Goal: Book appointment/travel/reservation

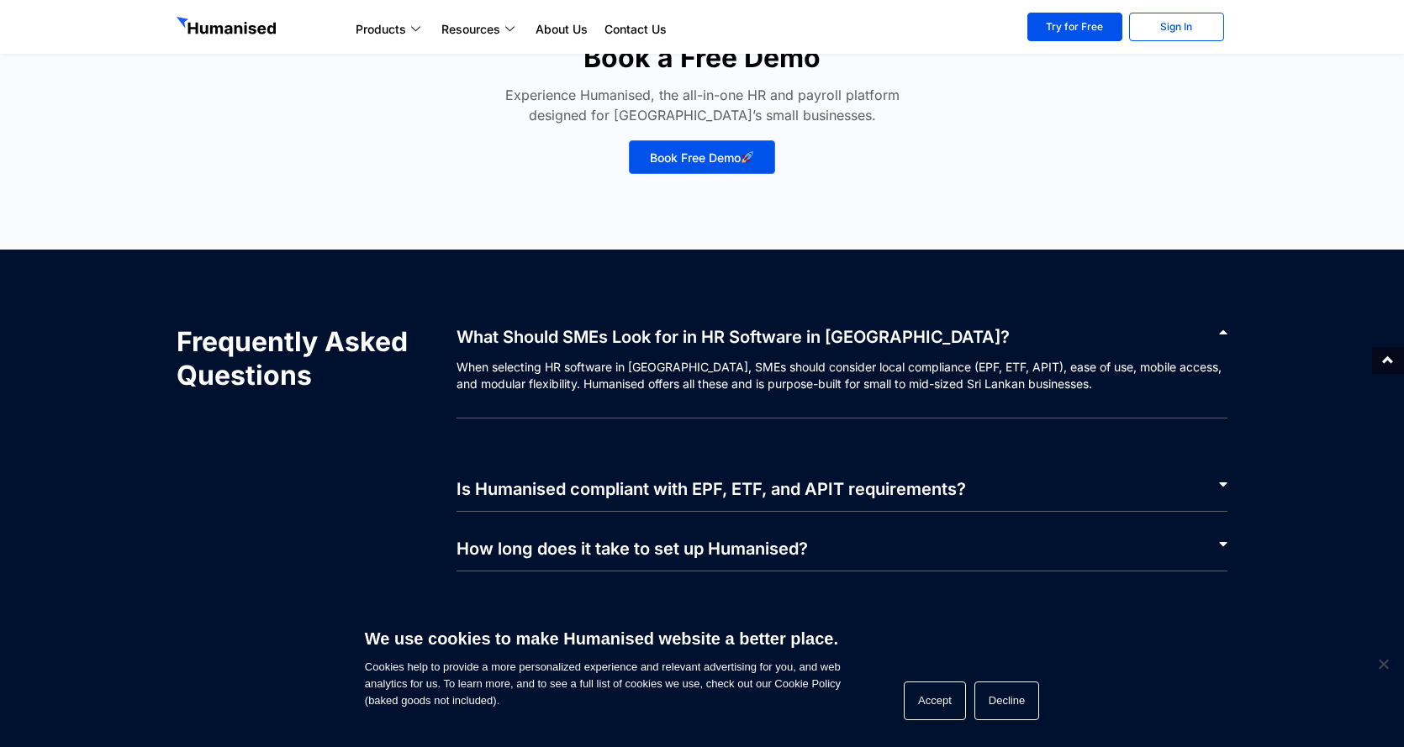
scroll to position [7650, 0]
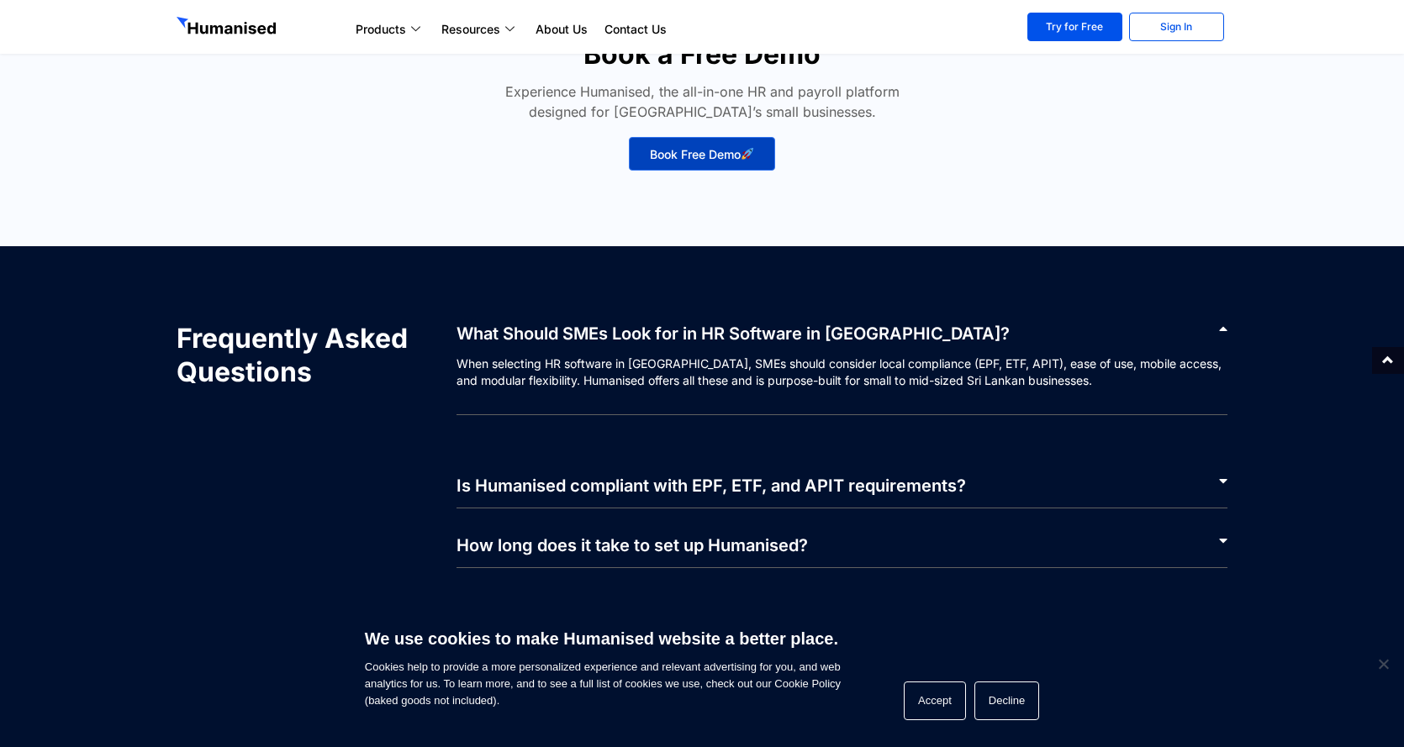
click at [692, 161] on link "Book Free Demo" at bounding box center [702, 154] width 146 height 34
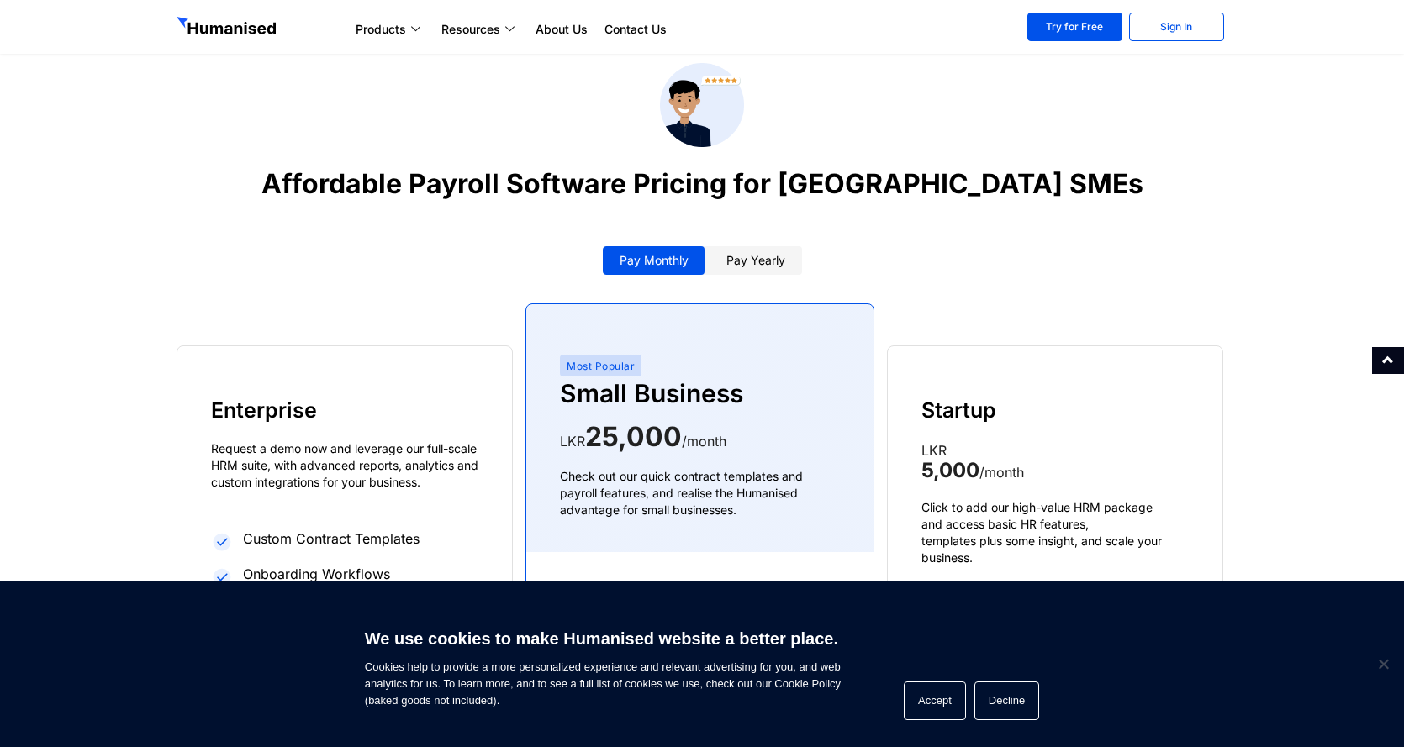
scroll to position [2522, 0]
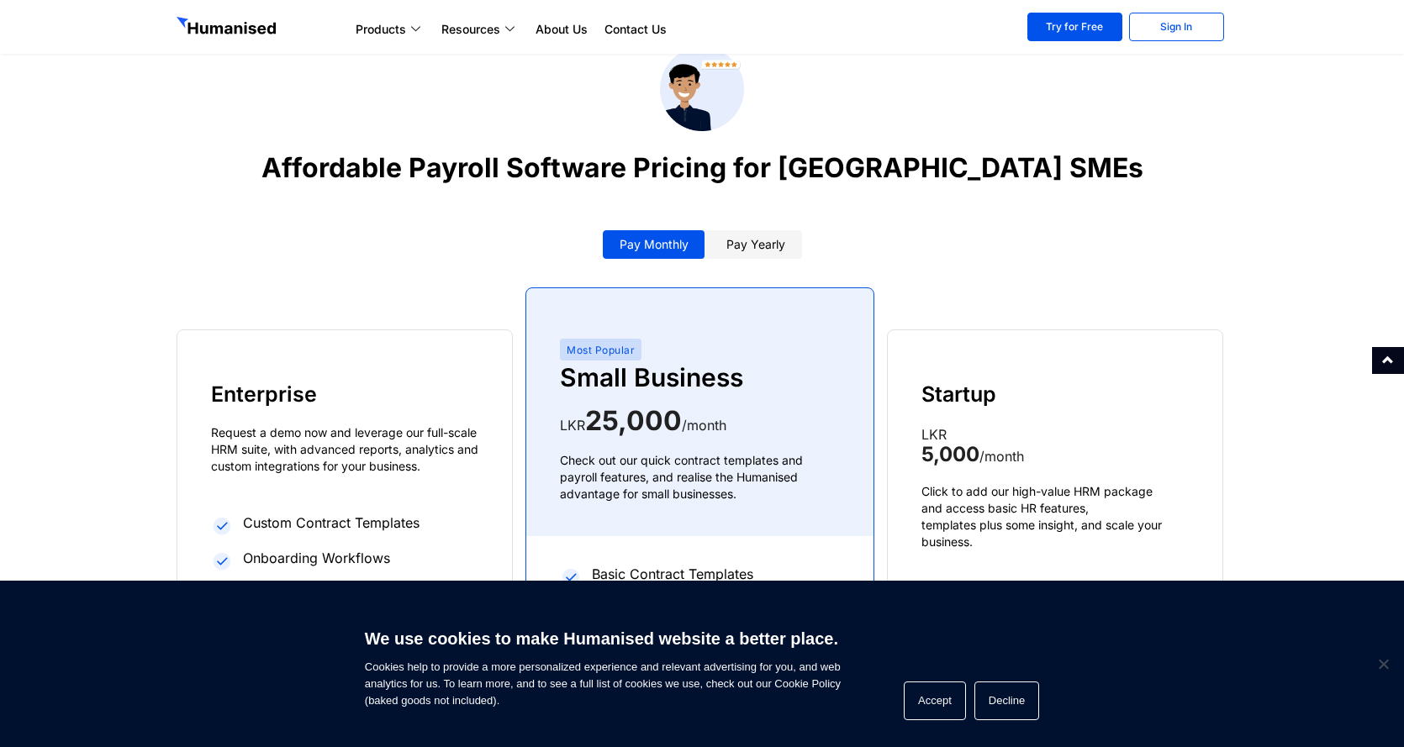
click at [719, 248] on div "Enterprise Request a demo now and leverage our full-scale HRM suite, with advan…" at bounding box center [702, 535] width 1051 height 610
click at [724, 230] on link "Pay yearly" at bounding box center [756, 244] width 92 height 29
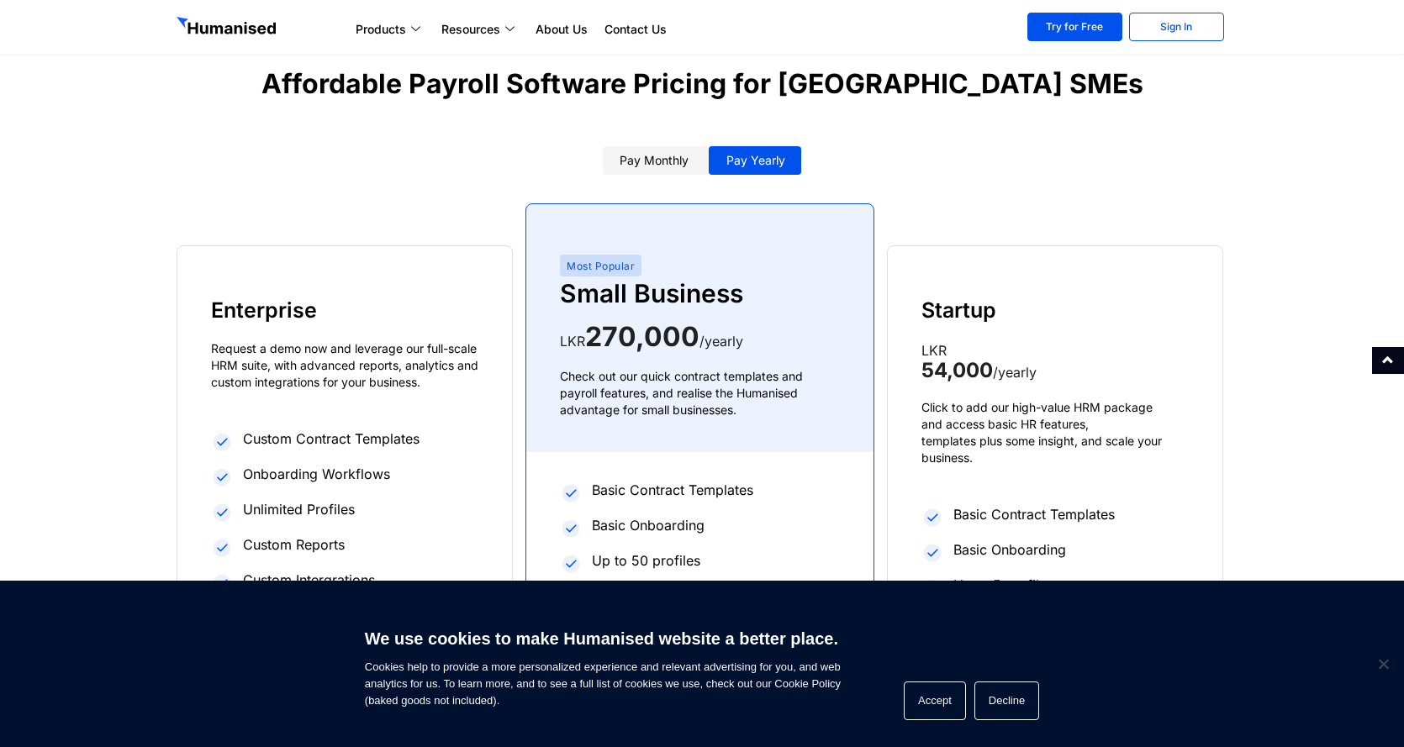
click at [650, 146] on link "Pay monthly" at bounding box center [654, 160] width 103 height 29
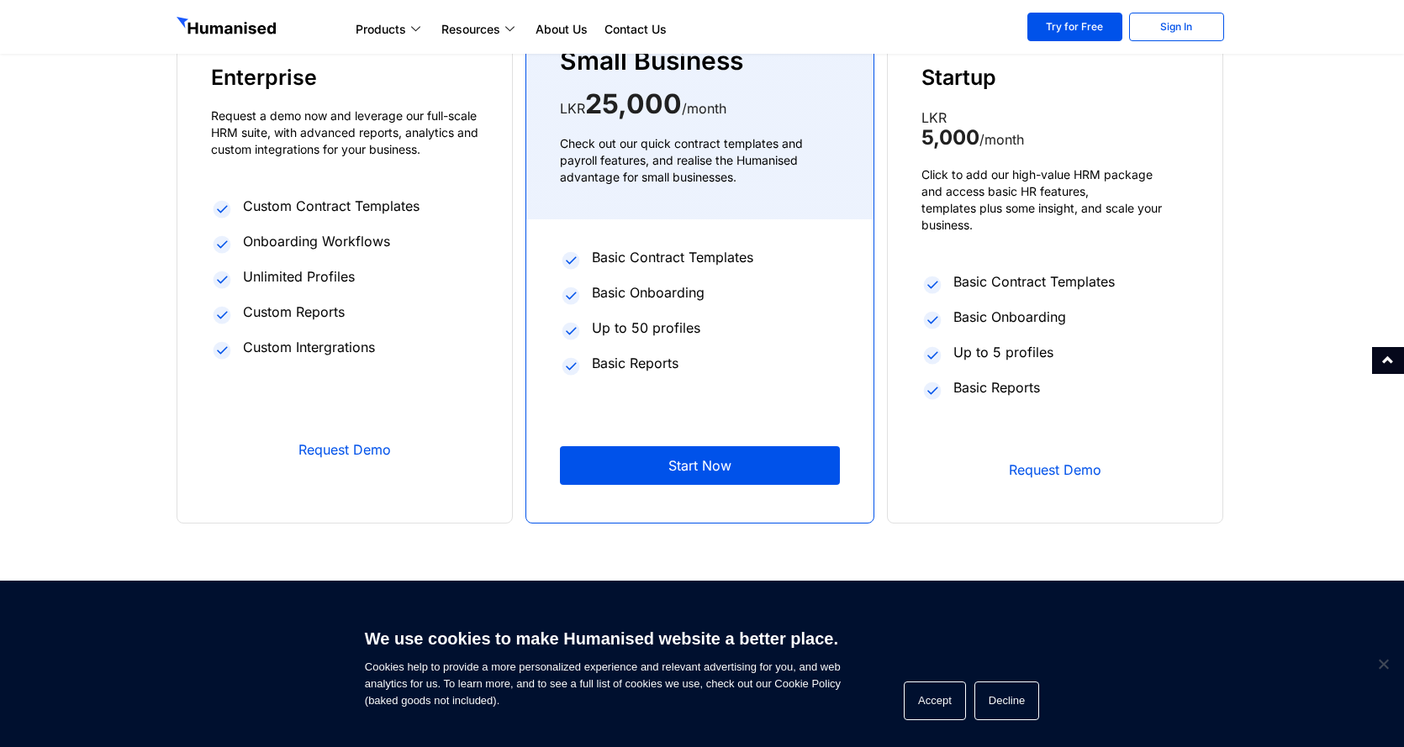
scroll to position [2858, 0]
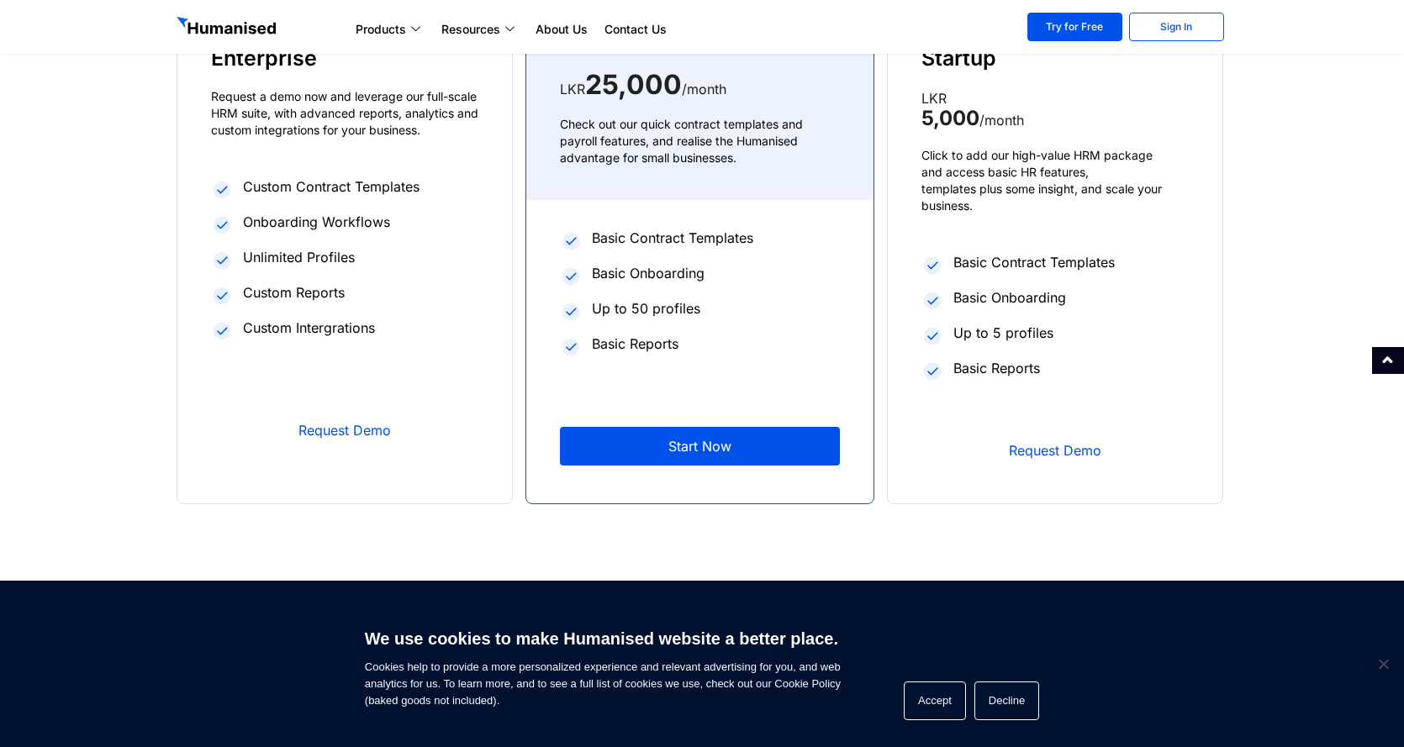
click at [710, 427] on link "Start Now" at bounding box center [700, 446] width 280 height 39
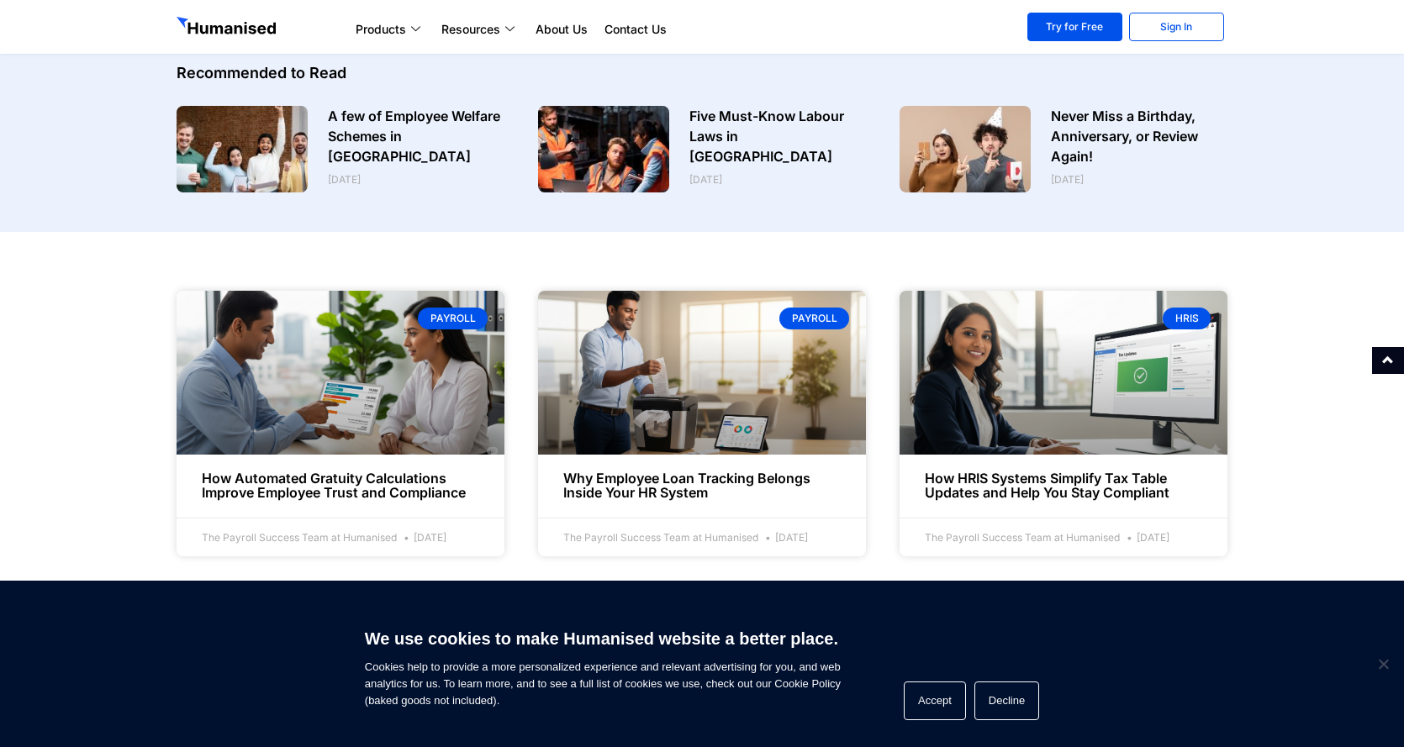
scroll to position [420, 0]
